Goal: Check status: Check status

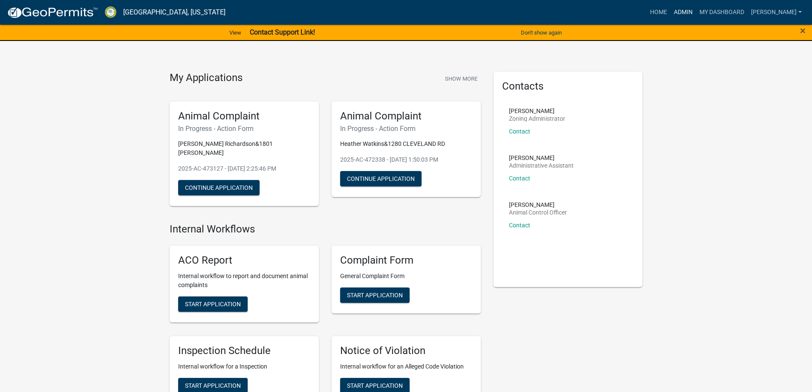
click at [696, 10] on link "Admin" at bounding box center [684, 12] width 26 height 16
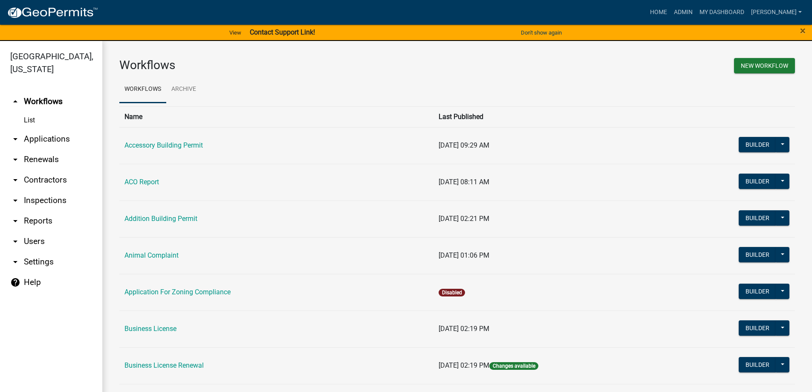
click at [48, 204] on link "arrow_drop_down Inspections" at bounding box center [51, 200] width 102 height 20
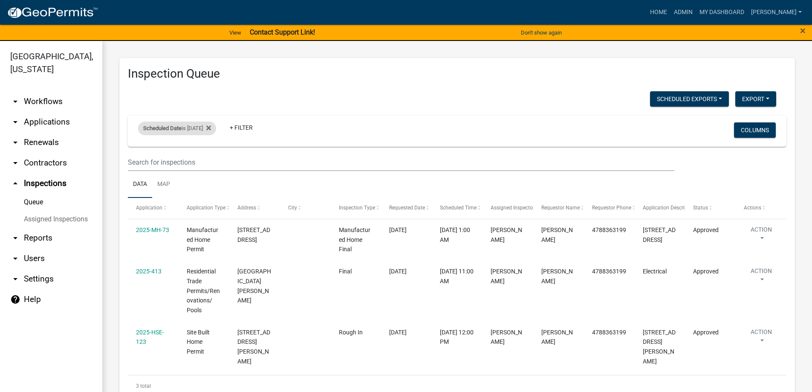
click at [188, 134] on div "Scheduled Date is [DATE]" at bounding box center [177, 128] width 78 height 14
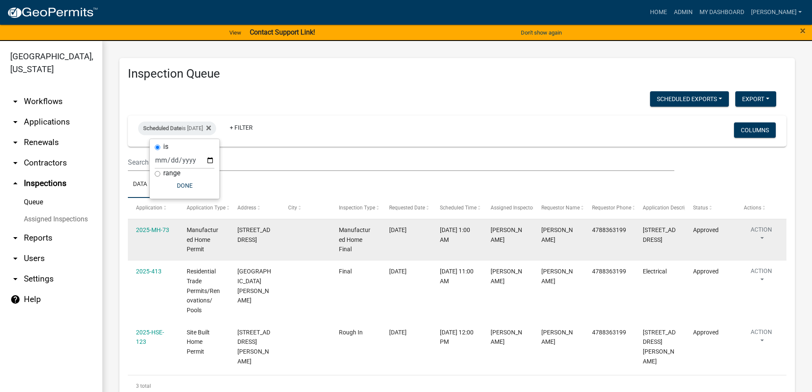
click at [367, 245] on div "Manufactured Home Final" at bounding box center [356, 239] width 34 height 29
click at [146, 228] on link "2025-MH-73" at bounding box center [152, 229] width 33 height 7
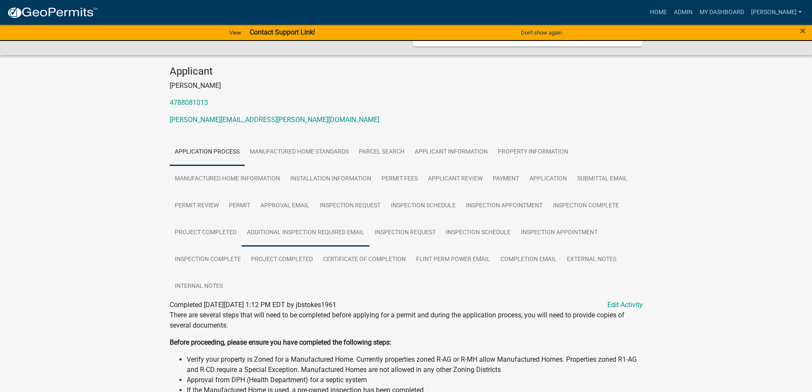
scroll to position [62, 0]
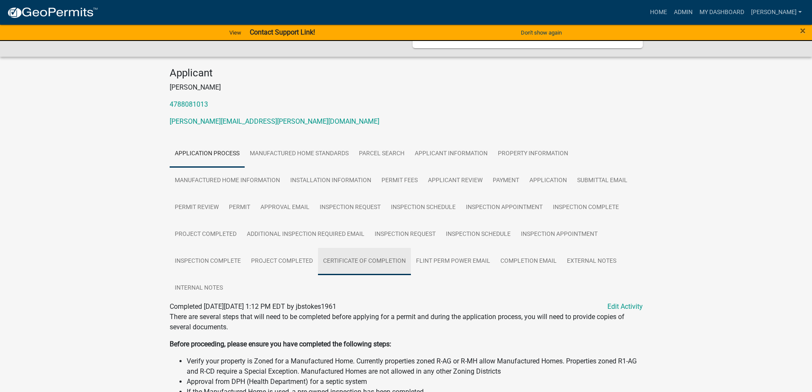
click at [396, 254] on link "Certificate of Completion" at bounding box center [364, 261] width 93 height 27
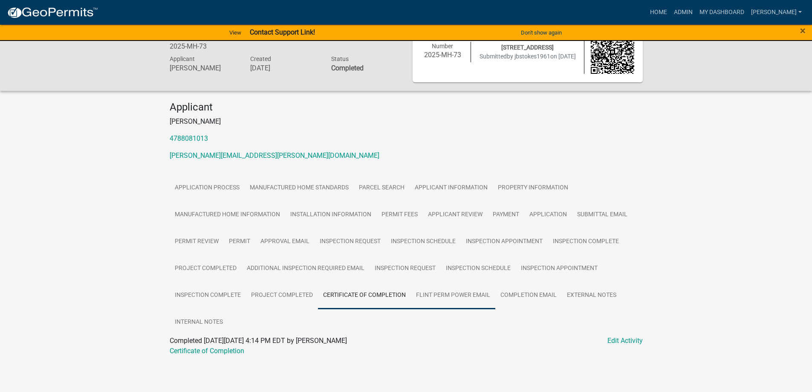
click at [436, 299] on link "Flint Perm Power Email" at bounding box center [453, 295] width 84 height 27
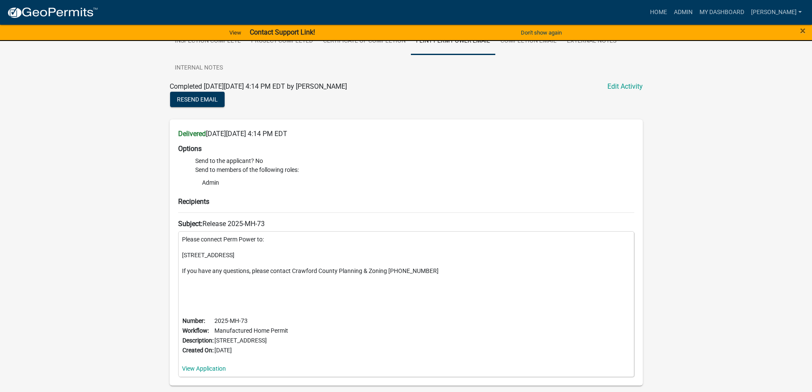
scroll to position [321, 0]
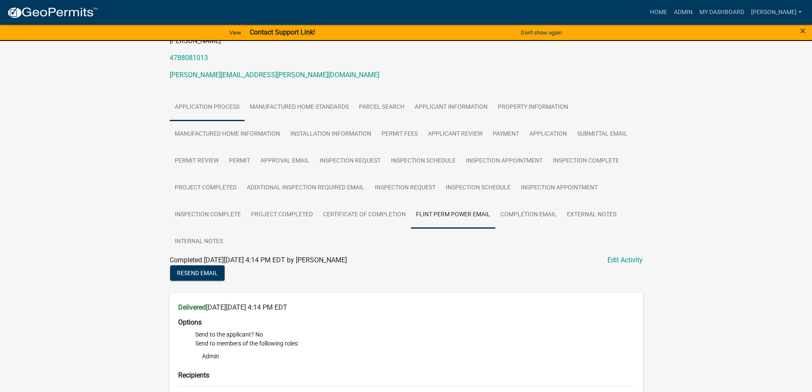
click at [201, 109] on link "Application Process" at bounding box center [207, 107] width 75 height 27
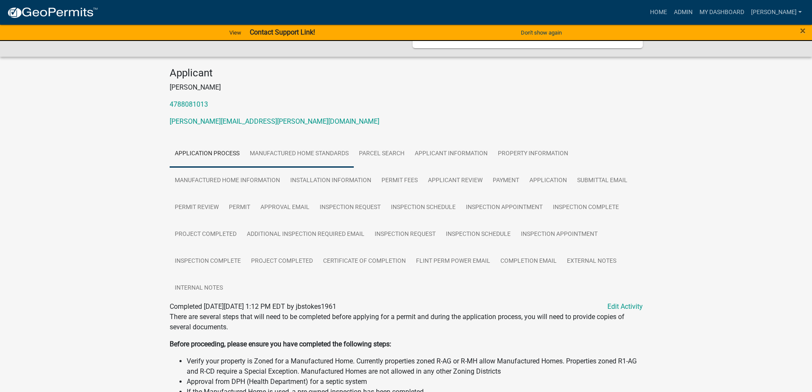
click at [299, 162] on link "Manufactured Home Standards" at bounding box center [299, 153] width 109 height 27
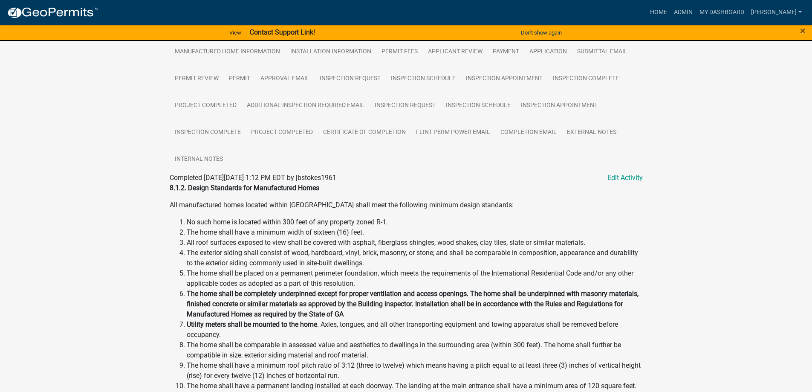
scroll to position [191, 0]
